Goal: Transaction & Acquisition: Book appointment/travel/reservation

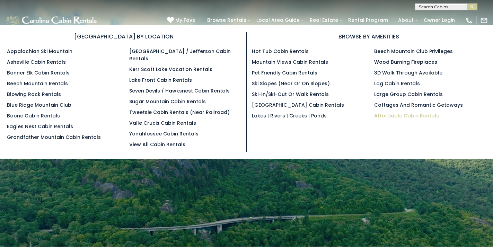
click at [409, 116] on link "Affordable Cabin Rentals" at bounding box center [406, 115] width 65 height 7
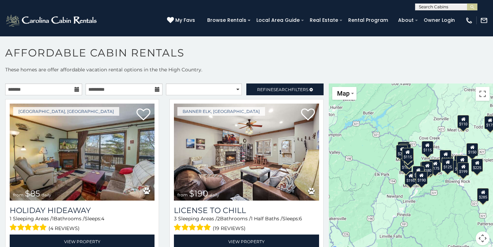
click at [482, 237] on button "Map camera controls" at bounding box center [483, 238] width 14 height 14
click at [463, 204] on button "Zoom in" at bounding box center [465, 204] width 14 height 14
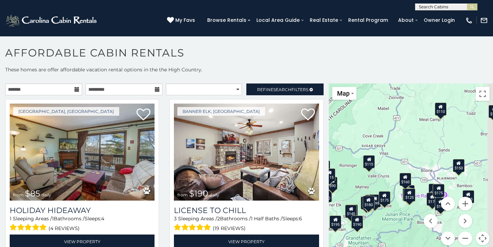
drag, startPoint x: 431, startPoint y: 156, endPoint x: 352, endPoint y: 182, distance: 82.9
click at [352, 182] on div "$85 $190 $215 $155 $150 $300 $115 $150 $135 $165 $290 $199 $195 $195 $170 $225 …" at bounding box center [411, 168] width 164 height 170
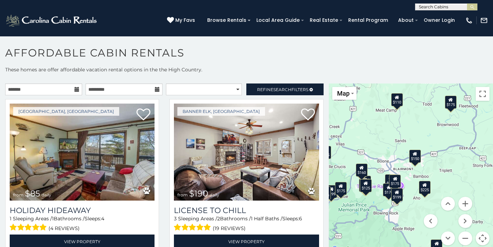
drag, startPoint x: 451, startPoint y: 187, endPoint x: 466, endPoint y: 143, distance: 46.5
click at [466, 143] on div "$85 $190 $215 $155 $150 $300 $115 $150 $135 $165 $290 $199 $195 $195 $170 $225 …" at bounding box center [411, 168] width 164 height 170
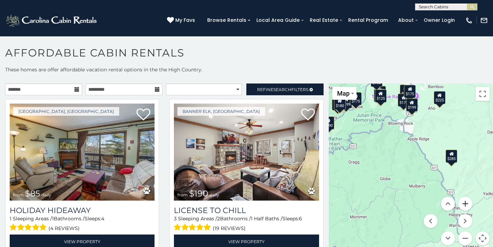
click at [462, 204] on button "Zoom in" at bounding box center [465, 204] width 14 height 14
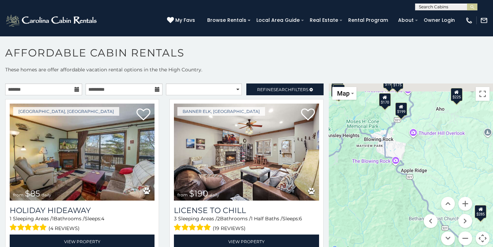
drag, startPoint x: 415, startPoint y: 121, endPoint x: 403, endPoint y: 184, distance: 64.2
click at [403, 184] on div "$85 $190 $215 $155 $150 $300 $115 $150 $135 $165 $290 $199 $195 $195 $170 $225 …" at bounding box center [411, 168] width 164 height 170
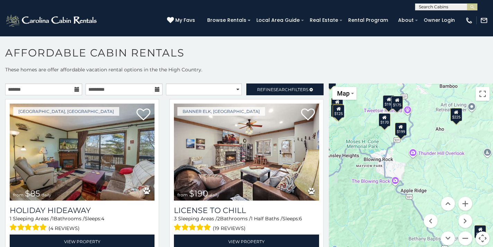
click at [398, 103] on div "$175" at bounding box center [397, 102] width 12 height 13
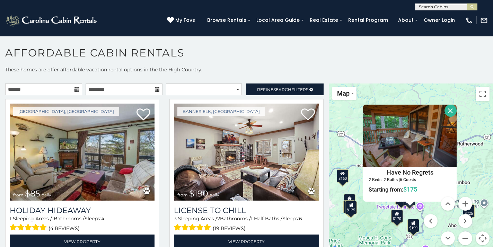
click at [457, 108] on button "Close" at bounding box center [451, 111] width 12 height 12
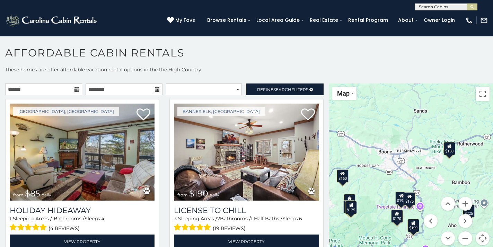
click at [398, 201] on div "$195" at bounding box center [401, 197] width 12 height 13
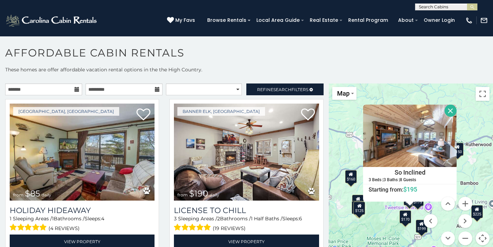
click at [457, 109] on button "Close" at bounding box center [451, 111] width 12 height 12
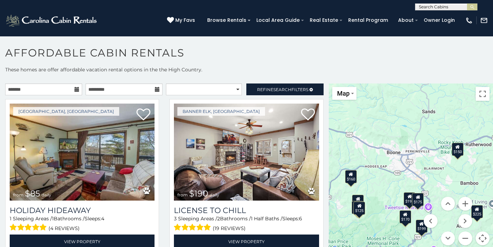
click at [76, 88] on icon at bounding box center [76, 89] width 5 height 5
click at [40, 88] on input "text" at bounding box center [43, 89] width 77 height 12
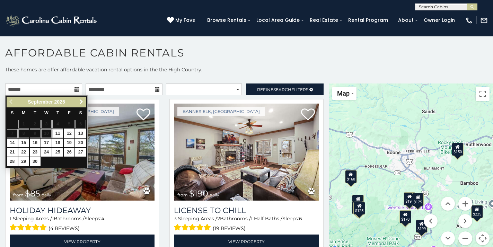
click at [80, 102] on span "Next" at bounding box center [82, 102] width 6 height 6
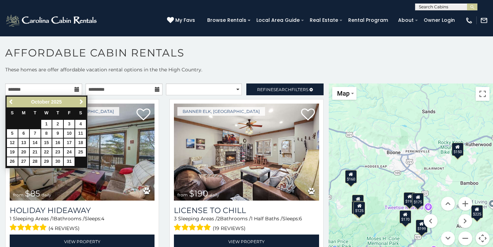
click at [69, 131] on link "10" at bounding box center [69, 133] width 11 height 9
type input "**********"
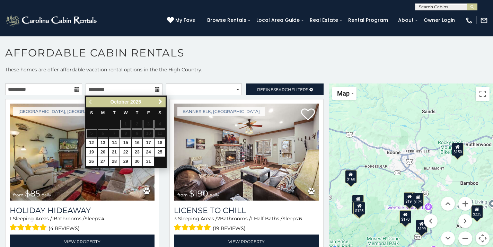
click at [103, 140] on link "13" at bounding box center [103, 143] width 11 height 9
type input "**********"
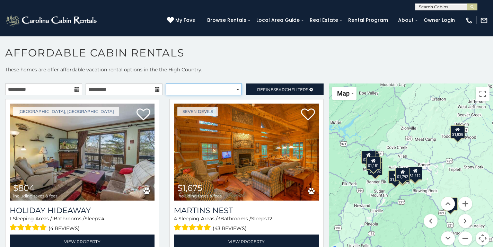
select select "*********"
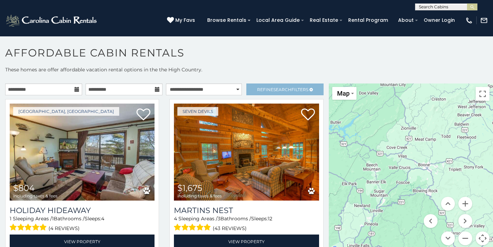
click at [281, 91] on span "Search" at bounding box center [282, 89] width 18 height 5
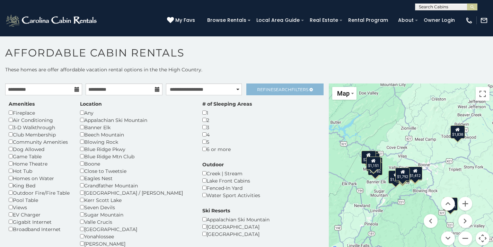
click at [289, 89] on span "Refine Search Filters" at bounding box center [282, 89] width 51 height 5
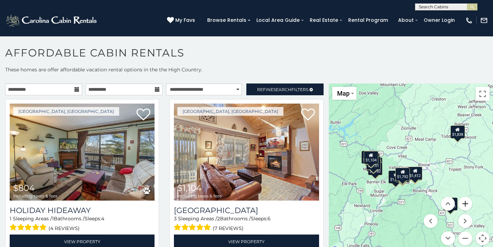
click at [463, 204] on button "Zoom in" at bounding box center [465, 204] width 14 height 14
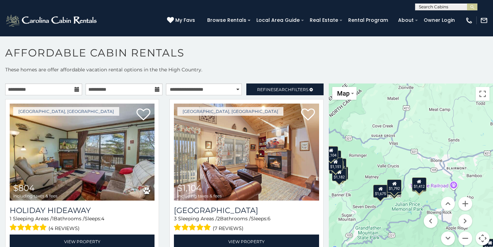
drag, startPoint x: 449, startPoint y: 173, endPoint x: 451, endPoint y: 151, distance: 21.9
click at [451, 151] on div "$804 $1,104 $1,104 $1,675 $826 $1,058 $1,122 $1,432 $1,550 $1,838 $2,281 $2,775…" at bounding box center [411, 168] width 164 height 170
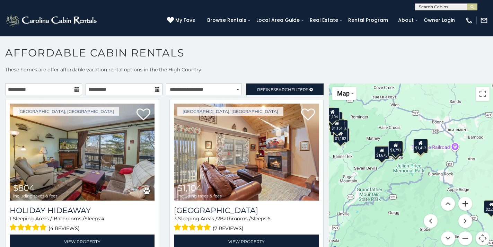
click at [464, 205] on button "Zoom in" at bounding box center [465, 204] width 14 height 14
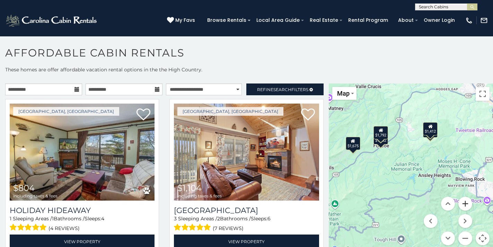
click at [461, 200] on button "Zoom in" at bounding box center [465, 204] width 14 height 14
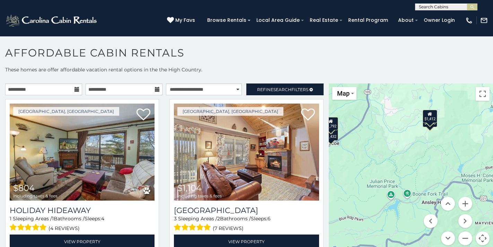
drag, startPoint x: 460, startPoint y: 138, endPoint x: 428, endPoint y: 169, distance: 44.8
click at [428, 169] on div "$804 $1,104 $1,104 $1,675 $826 $1,058 $1,122 $1,432 $1,550 $1,838 $2,281 $2,775…" at bounding box center [411, 168] width 164 height 170
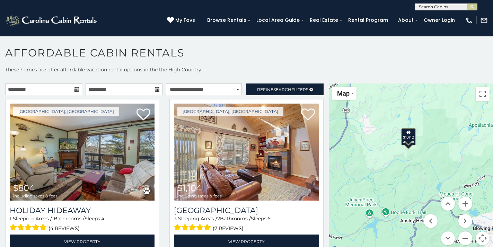
click at [412, 145] on div "$1,058" at bounding box center [408, 138] width 15 height 13
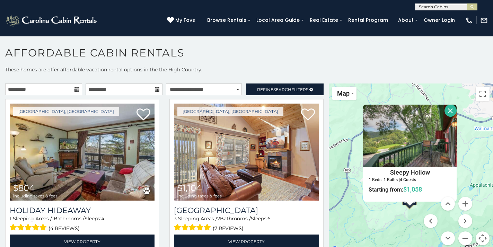
click at [457, 110] on button "Close" at bounding box center [451, 111] width 12 height 12
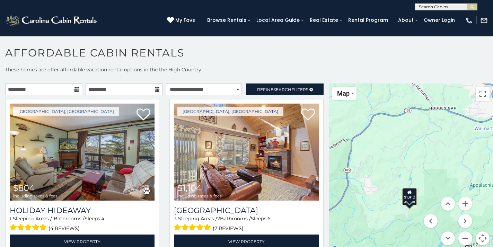
click at [410, 194] on icon at bounding box center [409, 192] width 5 height 5
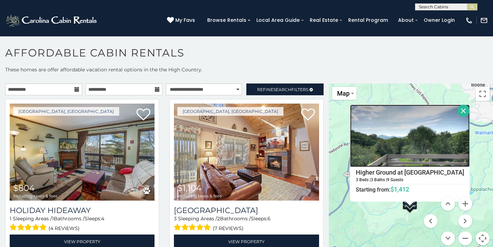
click at [403, 147] on img at bounding box center [410, 136] width 120 height 62
click at [462, 107] on button "Close" at bounding box center [463, 111] width 12 height 12
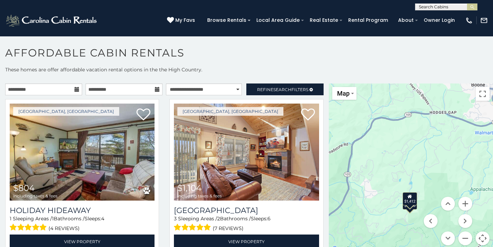
drag, startPoint x: 377, startPoint y: 205, endPoint x: 435, endPoint y: 146, distance: 83.1
click at [435, 146] on div "$804 $1,104 $1,104 $1,675 $826 $1,058 $1,122 $1,432 $1,550 $1,838 $2,281 $2,775…" at bounding box center [411, 168] width 164 height 170
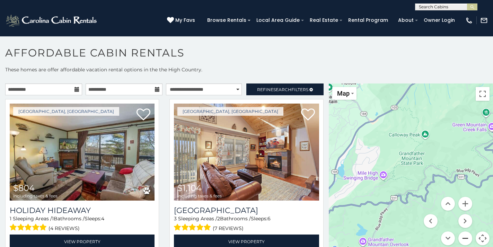
click at [463, 236] on button "Zoom out" at bounding box center [465, 238] width 14 height 14
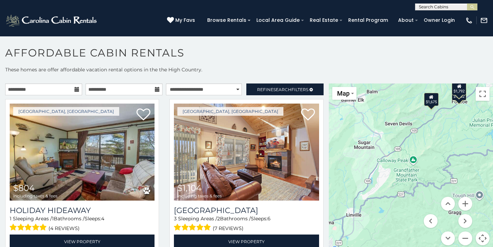
drag, startPoint x: 439, startPoint y: 142, endPoint x: 433, endPoint y: 160, distance: 19.5
click at [433, 159] on div "$804 $1,104 $1,104 $1,675 $826 $1,058 $1,122 $1,432 $1,550 $1,838 $2,281 $2,775…" at bounding box center [411, 168] width 164 height 170
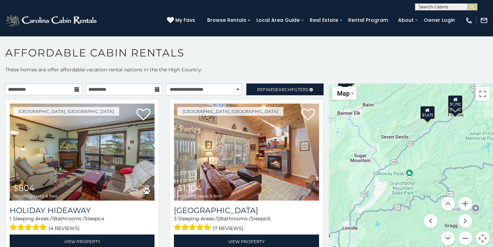
click at [427, 114] on div "$1,675" at bounding box center [427, 112] width 15 height 13
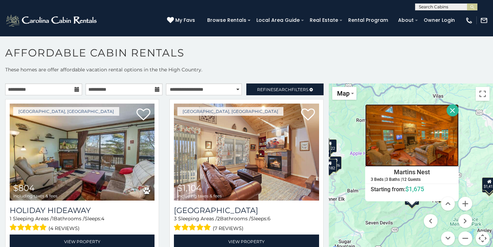
click at [438, 132] on img at bounding box center [412, 135] width 94 height 62
click at [459, 112] on button "Close" at bounding box center [453, 110] width 12 height 12
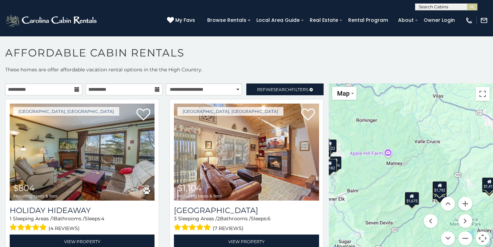
drag, startPoint x: 387, startPoint y: 186, endPoint x: 412, endPoint y: 166, distance: 31.3
click at [411, 167] on div "$804 $1,104 $1,104 $1,675 $826 $1,058 $1,122 $1,432 $1,550 $1,838 $2,281 $2,775…" at bounding box center [411, 168] width 164 height 170
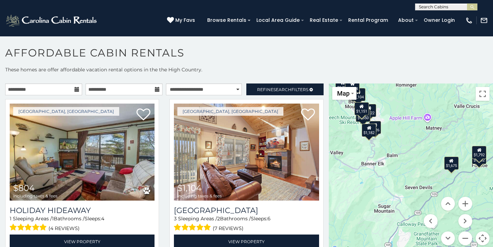
drag, startPoint x: 380, startPoint y: 175, endPoint x: 393, endPoint y: 209, distance: 35.8
click at [393, 209] on div "$804 $1,104 $1,104 $1,675 $826 $1,058 $1,122 $1,432 $1,550 $1,838 $2,281 $2,775…" at bounding box center [411, 168] width 164 height 170
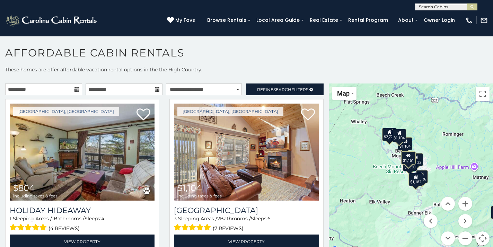
drag, startPoint x: 334, startPoint y: 145, endPoint x: 360, endPoint y: 147, distance: 26.7
click at [360, 147] on div "$804 $1,104 $1,104 $1,675 $826 $1,058 $1,122 $1,432 $1,550 $1,838 $2,281 $2,775…" at bounding box center [411, 168] width 164 height 170
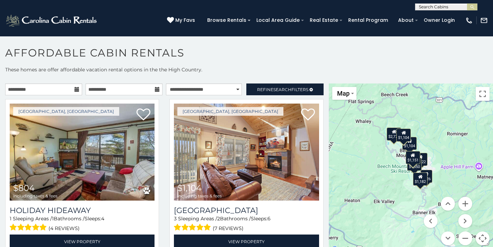
click at [391, 139] on div "$2,775" at bounding box center [394, 134] width 15 height 13
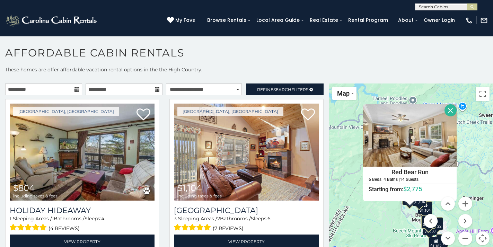
click at [457, 110] on button "Close" at bounding box center [451, 110] width 12 height 12
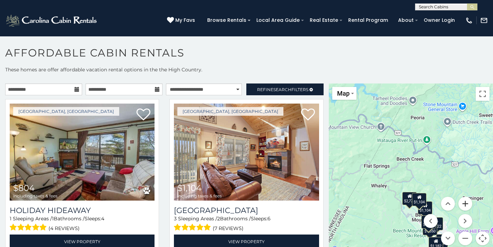
click at [462, 206] on button "Zoom in" at bounding box center [465, 204] width 14 height 14
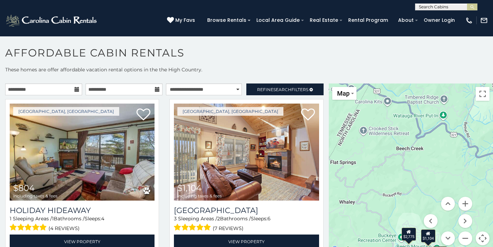
drag, startPoint x: 417, startPoint y: 182, endPoint x: 410, endPoint y: 157, distance: 25.8
click at [410, 157] on div "$804 $1,104 $1,104 $1,675 $826 $1,058 $1,122 $1,432 $1,550 $1,838 $2,281 $2,775…" at bounding box center [411, 168] width 164 height 170
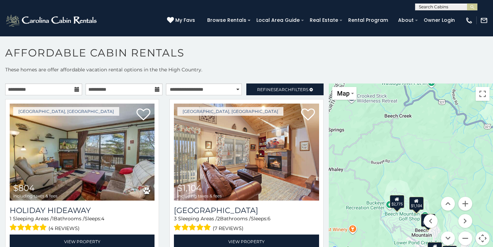
drag, startPoint x: 427, startPoint y: 189, endPoint x: 427, endPoint y: 162, distance: 26.7
click at [427, 162] on div "$804 $1,104 $1,104 $1,675 $826 $1,058 $1,122 $1,432 $1,550 $1,838 $2,281 $2,775…" at bounding box center [411, 168] width 164 height 170
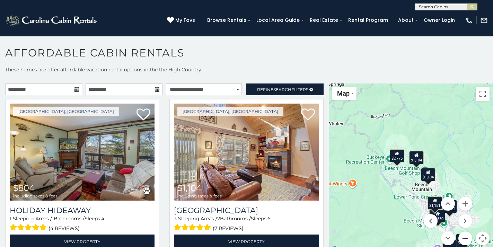
click at [464, 237] on button "Zoom out" at bounding box center [465, 238] width 14 height 14
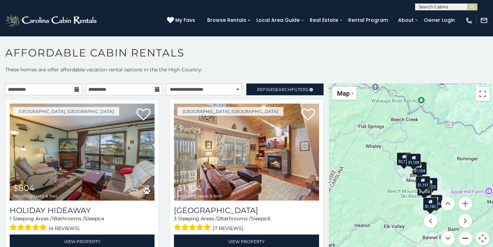
click at [464, 237] on button "Zoom out" at bounding box center [465, 238] width 14 height 14
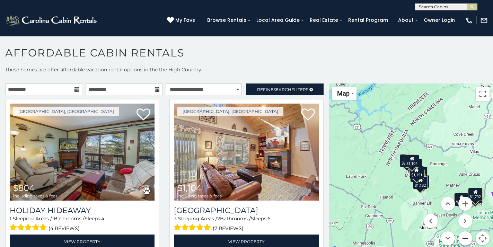
click at [464, 237] on button "Zoom out" at bounding box center [465, 238] width 14 height 14
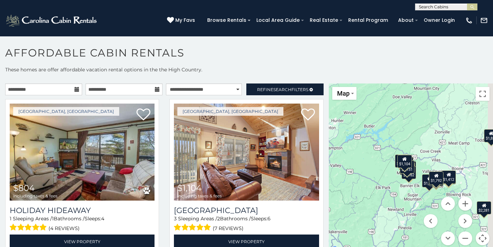
drag, startPoint x: 463, startPoint y: 168, endPoint x: 427, endPoint y: 156, distance: 38.2
click at [427, 156] on div "$804 $1,104 $1,104 $1,675 $826 $1,058 $1,122 $1,432 $1,550 $1,838 $2,281 $2,775…" at bounding box center [411, 168] width 164 height 170
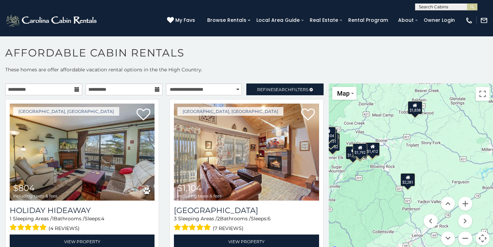
click at [406, 181] on div "$2,281" at bounding box center [408, 179] width 15 height 13
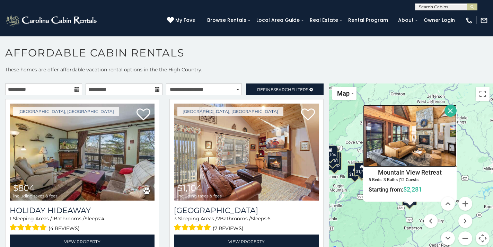
click at [397, 138] on img at bounding box center [410, 136] width 94 height 62
click at [403, 172] on h4 "Mountain View Retreat" at bounding box center [409, 172] width 93 height 10
click at [322, 172] on div "Beech Mountain, NC $1,104 including taxes & fees Mountain Abbey 3 Sleeping Area…" at bounding box center [246, 178] width 164 height 158
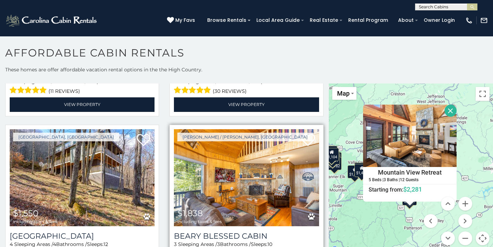
scroll to position [781, 0]
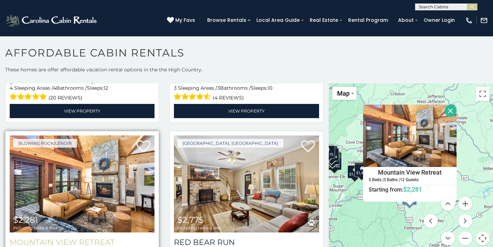
click at [74, 238] on h3 "Mountain View Retreat" at bounding box center [82, 242] width 145 height 9
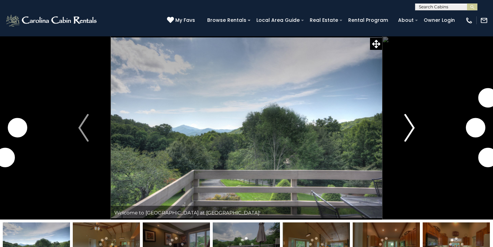
click at [410, 137] on img "Next" at bounding box center [409, 128] width 10 height 28
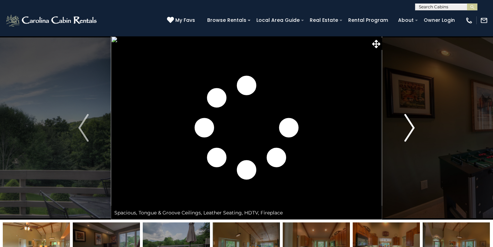
click at [410, 137] on img "Next" at bounding box center [409, 128] width 10 height 28
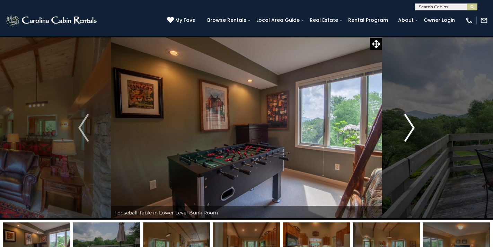
click at [410, 137] on img "Next" at bounding box center [409, 128] width 10 height 28
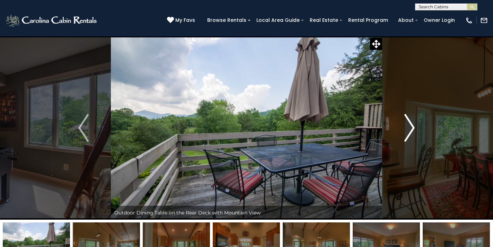
click at [410, 137] on img "Next" at bounding box center [409, 128] width 10 height 28
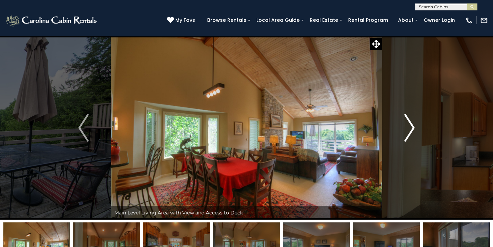
click at [410, 137] on img "Next" at bounding box center [409, 128] width 10 height 28
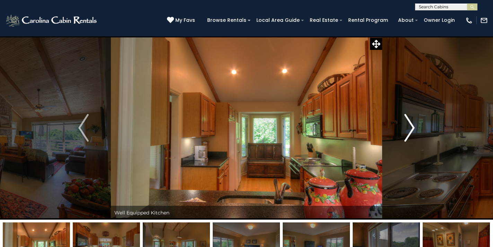
click at [410, 137] on img "Next" at bounding box center [409, 128] width 10 height 28
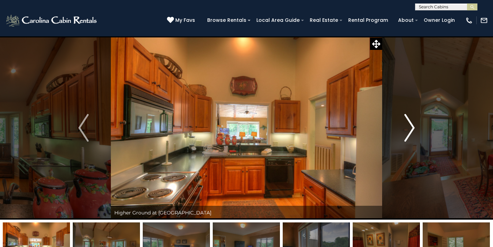
click at [410, 137] on img "Next" at bounding box center [409, 128] width 10 height 28
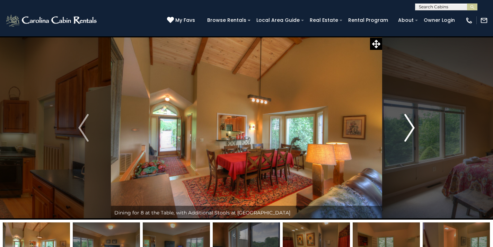
click at [413, 129] on img "Next" at bounding box center [409, 128] width 10 height 28
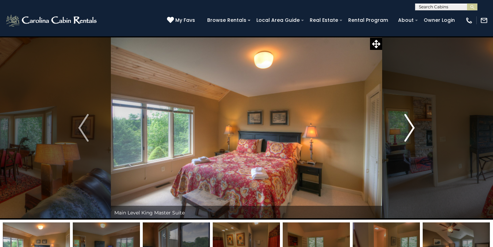
click at [413, 129] on img "Next" at bounding box center [409, 128] width 10 height 28
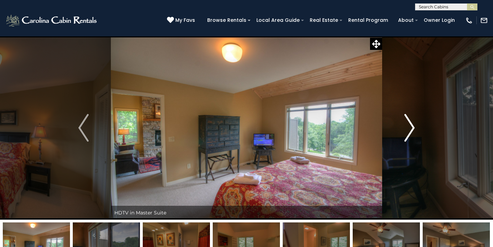
click at [413, 129] on img "Next" at bounding box center [409, 128] width 10 height 28
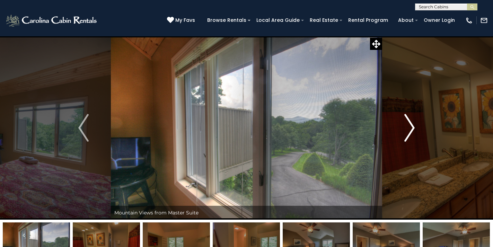
click at [413, 129] on img "Next" at bounding box center [409, 128] width 10 height 28
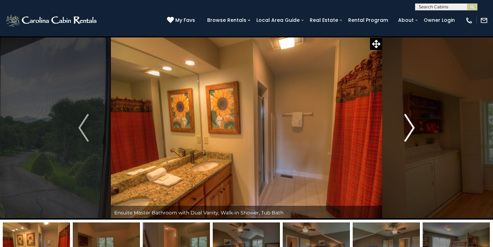
click at [413, 129] on img "Next" at bounding box center [409, 128] width 10 height 28
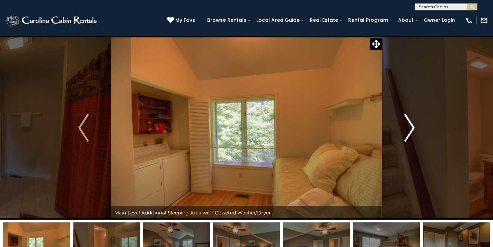
click at [413, 129] on img "Next" at bounding box center [409, 128] width 10 height 28
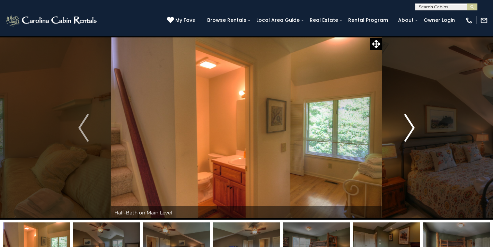
click at [413, 129] on img "Next" at bounding box center [409, 128] width 10 height 28
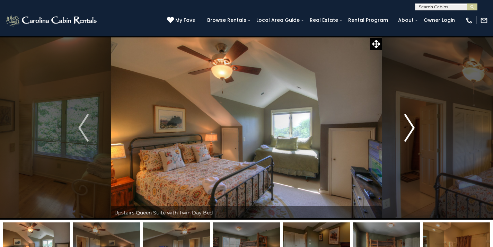
click at [413, 129] on img "Next" at bounding box center [409, 128] width 10 height 28
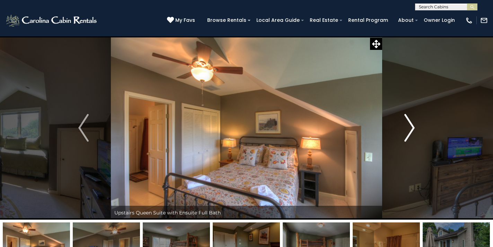
click at [413, 129] on img "Next" at bounding box center [409, 128] width 10 height 28
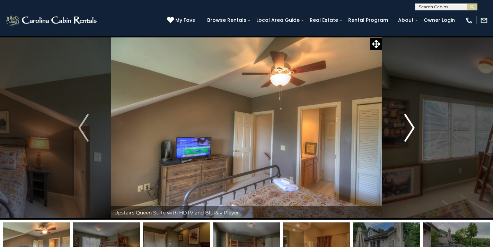
click at [413, 129] on img "Next" at bounding box center [409, 128] width 10 height 28
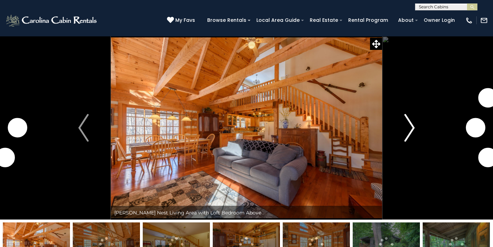
click at [410, 133] on img "Next" at bounding box center [409, 128] width 10 height 28
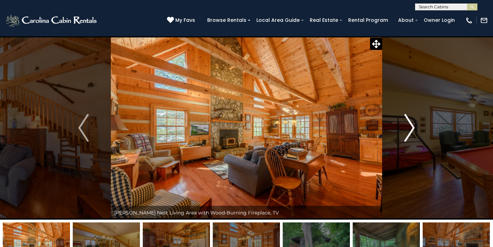
click at [410, 133] on img "Next" at bounding box center [409, 128] width 10 height 28
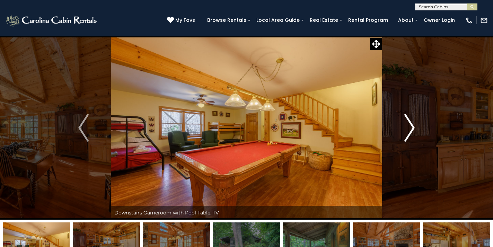
click at [410, 133] on img "Next" at bounding box center [409, 128] width 10 height 28
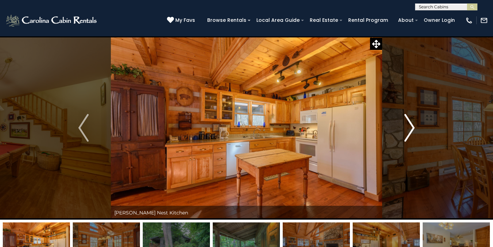
click at [410, 133] on img "Next" at bounding box center [409, 128] width 10 height 28
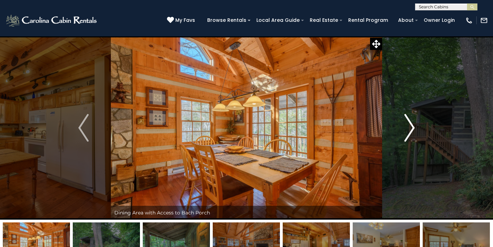
click at [410, 133] on img "Next" at bounding box center [409, 128] width 10 height 28
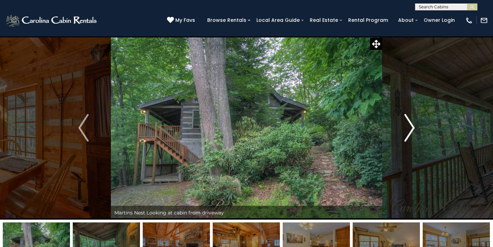
click at [410, 133] on img "Next" at bounding box center [409, 128] width 10 height 28
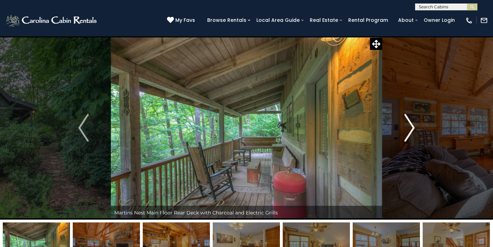
click at [410, 133] on img "Next" at bounding box center [409, 128] width 10 height 28
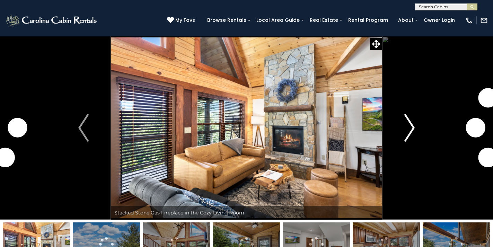
click at [413, 130] on img "Next" at bounding box center [409, 128] width 10 height 28
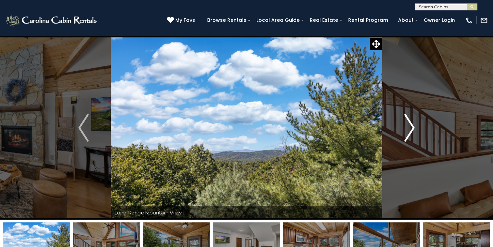
click at [413, 130] on img "Next" at bounding box center [409, 128] width 10 height 28
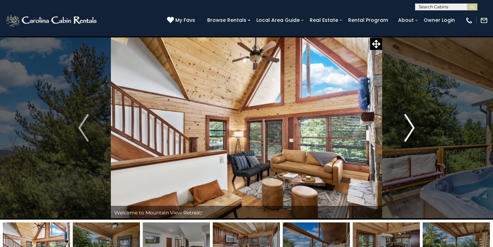
click at [413, 130] on img "Next" at bounding box center [409, 128] width 10 height 28
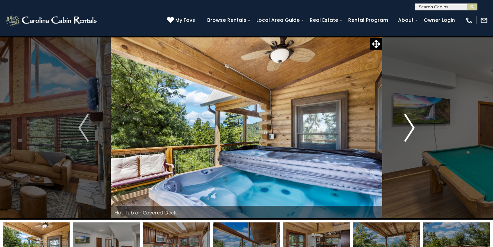
click at [413, 130] on img "Next" at bounding box center [409, 128] width 10 height 28
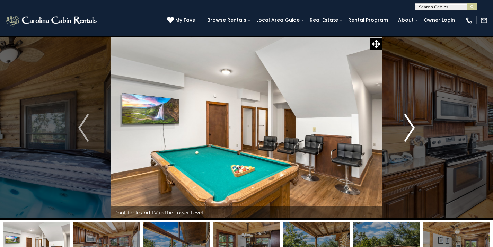
click at [413, 130] on img "Next" at bounding box center [409, 128] width 10 height 28
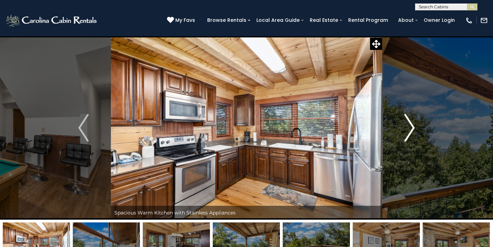
click at [413, 130] on img "Next" at bounding box center [409, 128] width 10 height 28
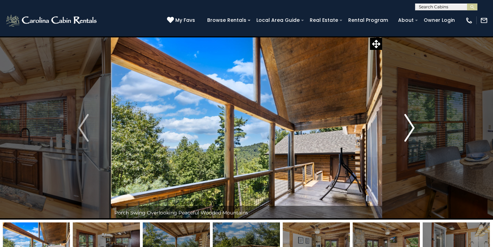
click at [413, 130] on img "Next" at bounding box center [409, 128] width 10 height 28
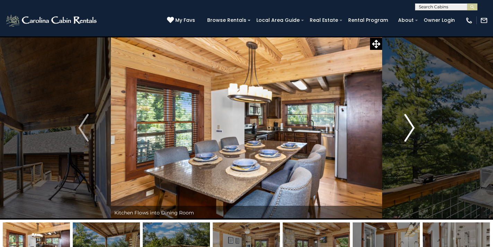
click at [413, 130] on img "Next" at bounding box center [409, 128] width 10 height 28
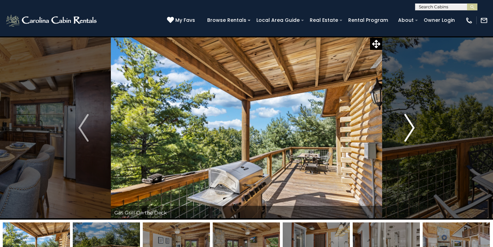
click at [413, 130] on img "Next" at bounding box center [409, 128] width 10 height 28
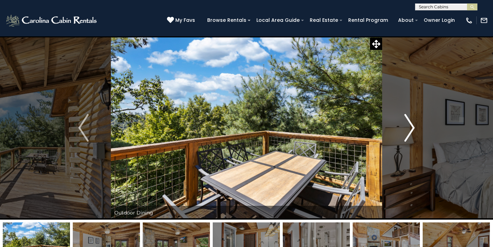
click at [413, 130] on img "Next" at bounding box center [409, 128] width 10 height 28
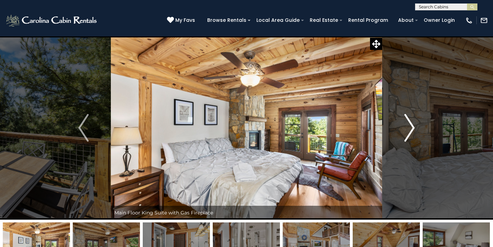
click at [413, 130] on img "Next" at bounding box center [409, 128] width 10 height 28
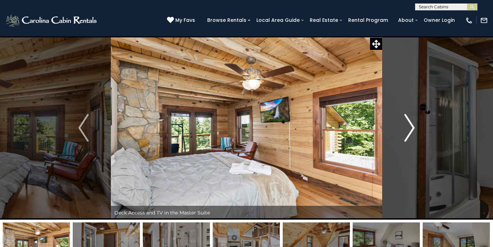
click at [413, 130] on img "Next" at bounding box center [409, 128] width 10 height 28
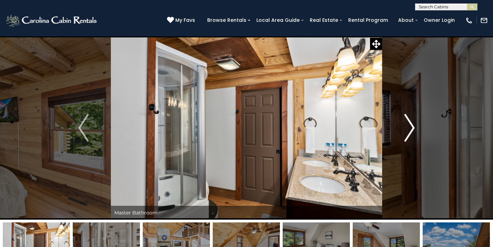
click at [413, 130] on img "Next" at bounding box center [409, 128] width 10 height 28
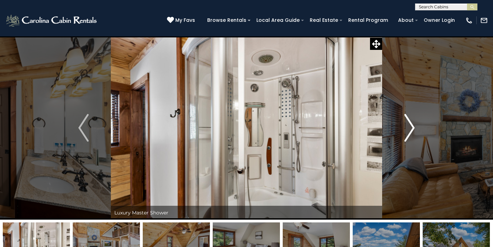
click at [413, 130] on img "Next" at bounding box center [409, 128] width 10 height 28
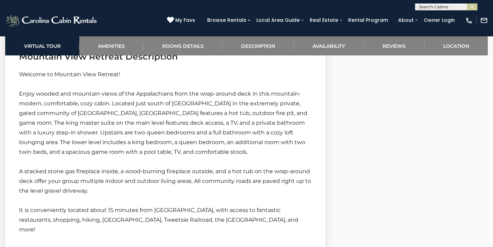
scroll to position [987, 0]
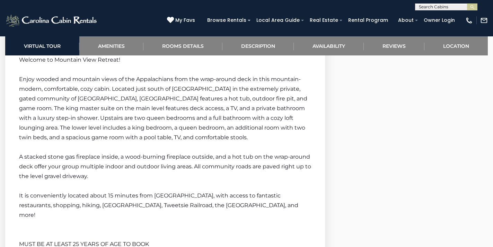
click at [328, 115] on div "Virtual Tour Amenities Amenities Game Room Air Conditioning: Central Heat: Cent…" at bounding box center [164, 42] width 329 height 1387
